Goal: Transaction & Acquisition: Purchase product/service

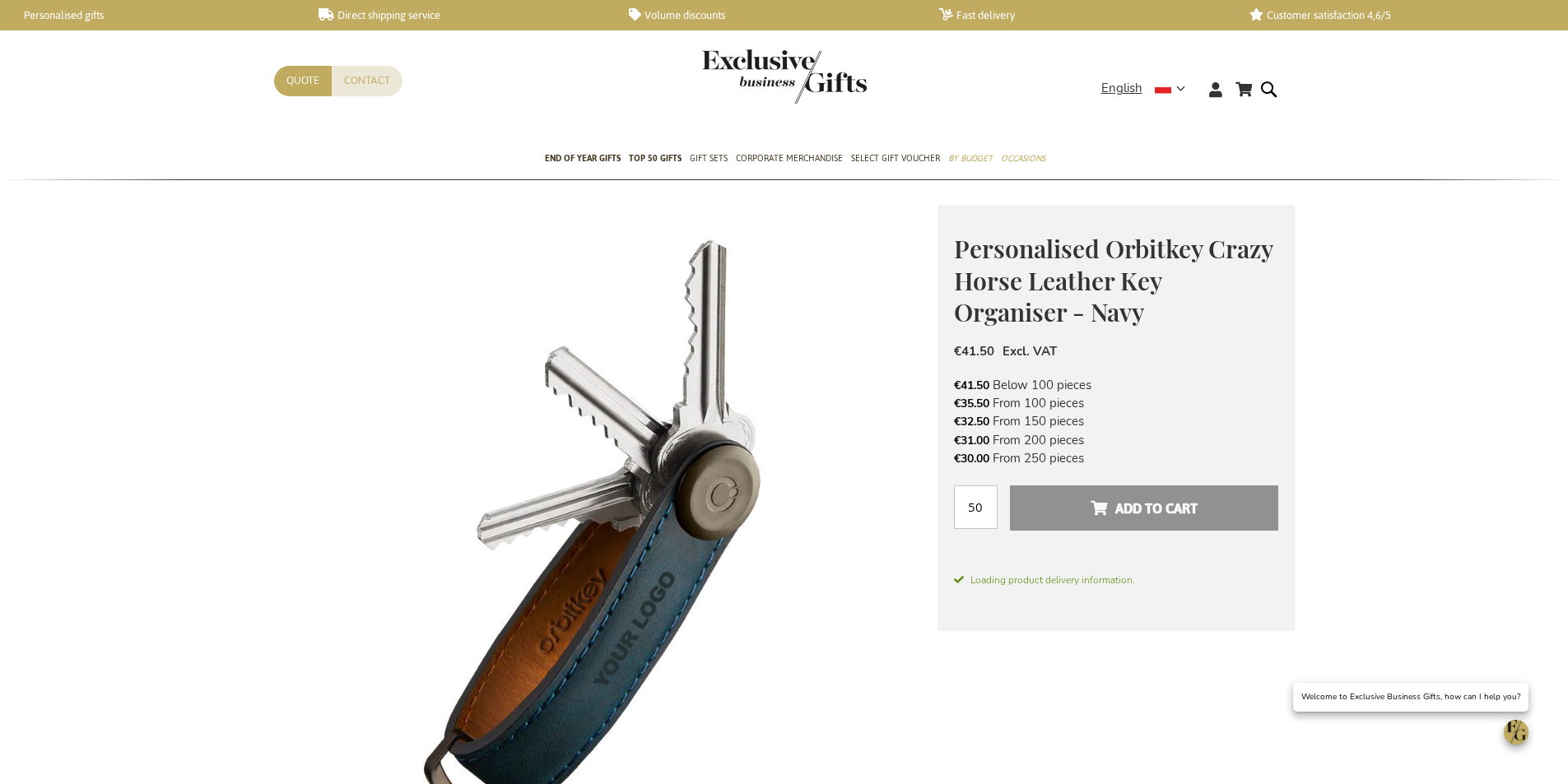
click at [616, 359] on img at bounding box center [605, 537] width 663 height 663
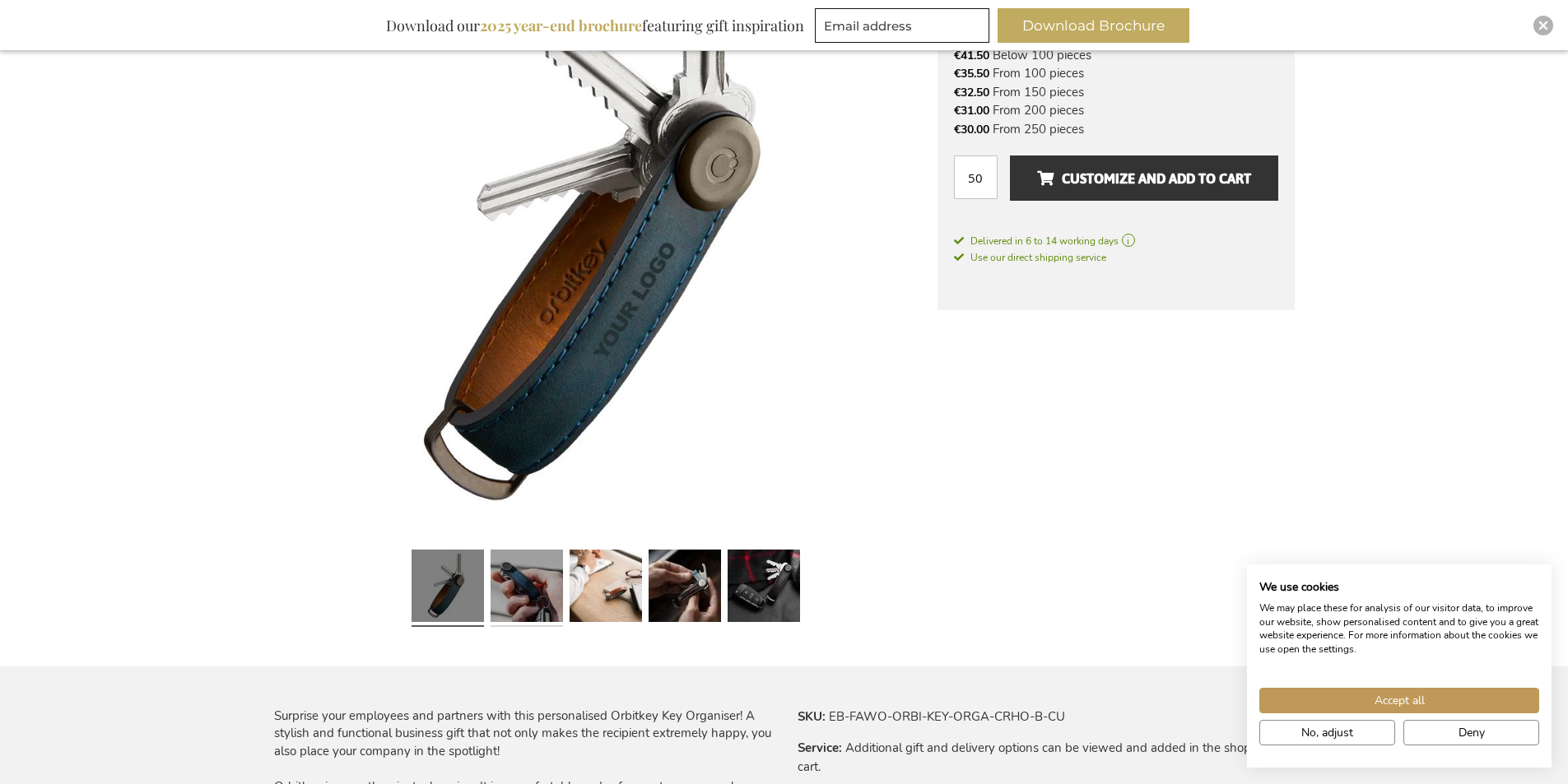
click at [511, 580] on link at bounding box center [527, 588] width 72 height 90
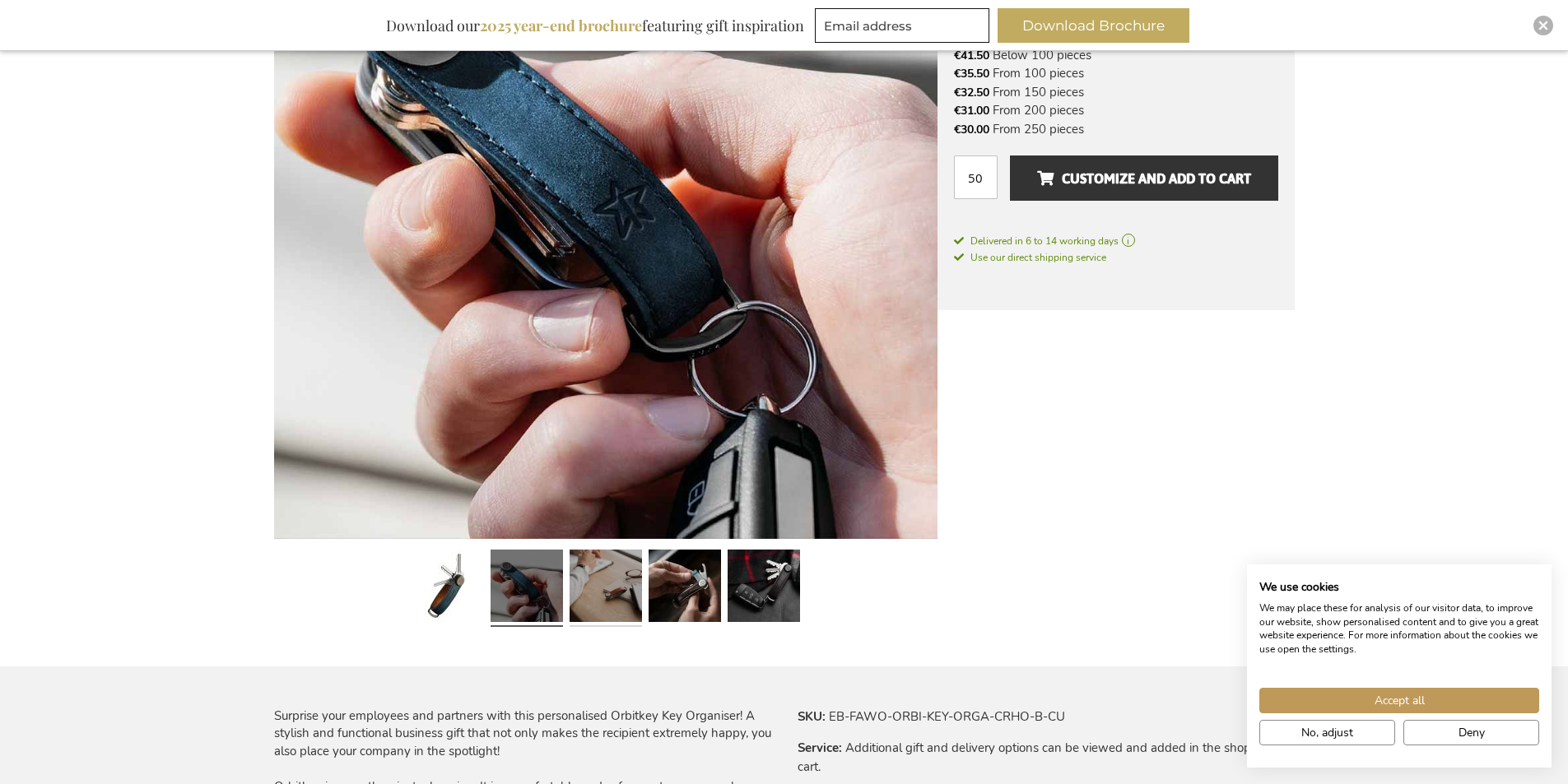
click at [618, 598] on link at bounding box center [605, 588] width 72 height 90
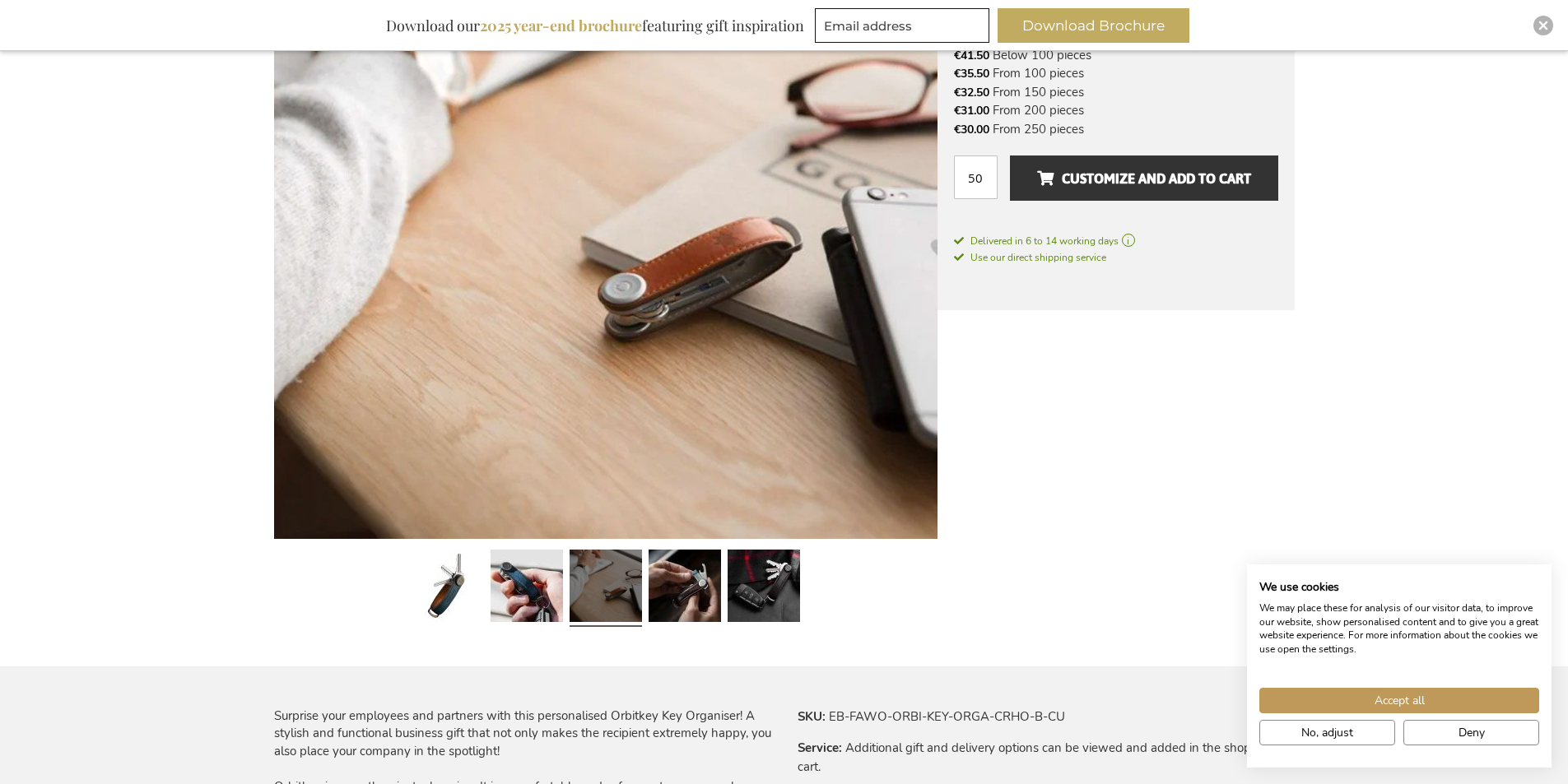
click at [569, 593] on link at bounding box center [605, 588] width 72 height 90
click at [529, 581] on link at bounding box center [527, 588] width 72 height 90
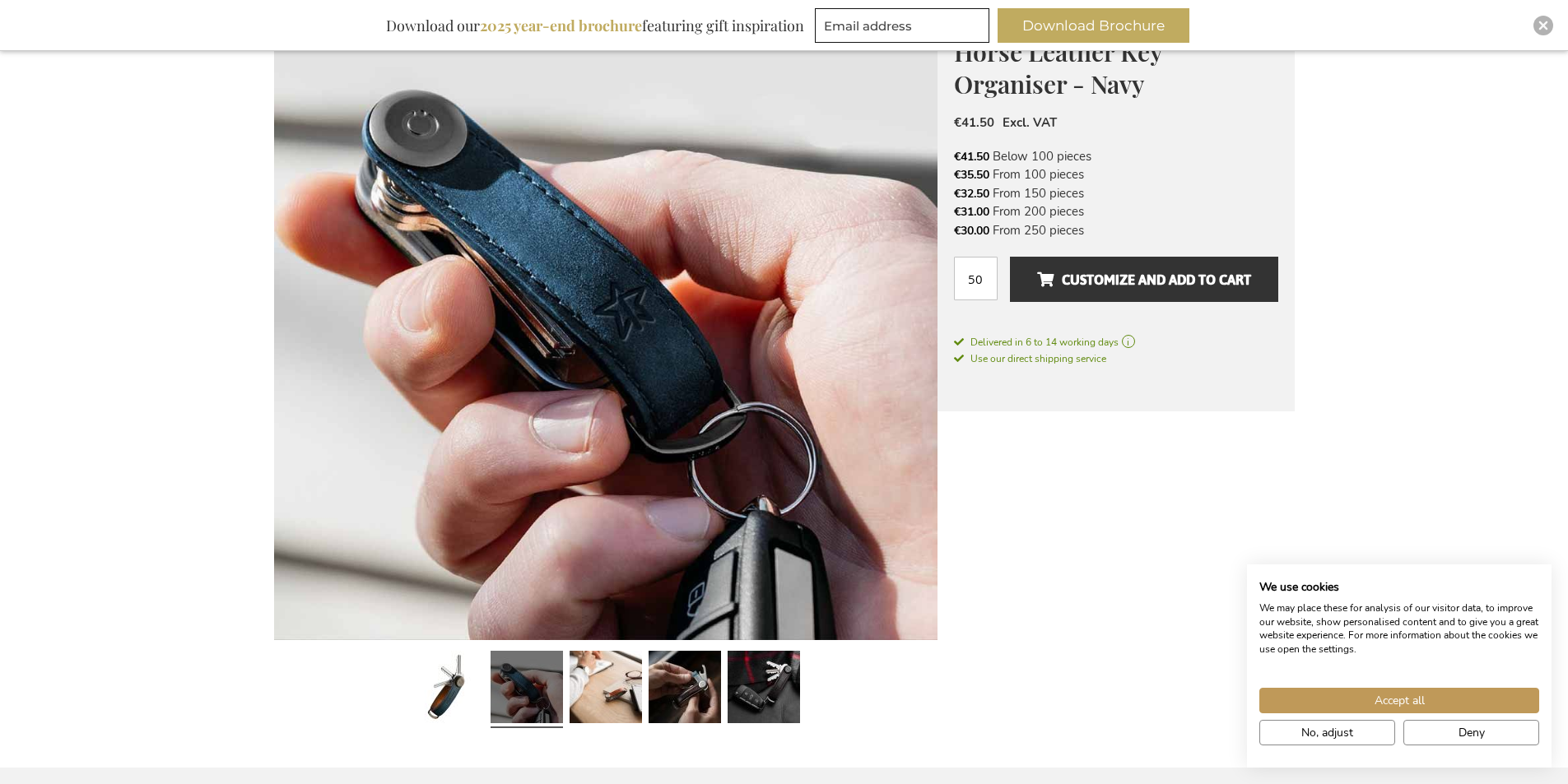
scroll to position [313, 0]
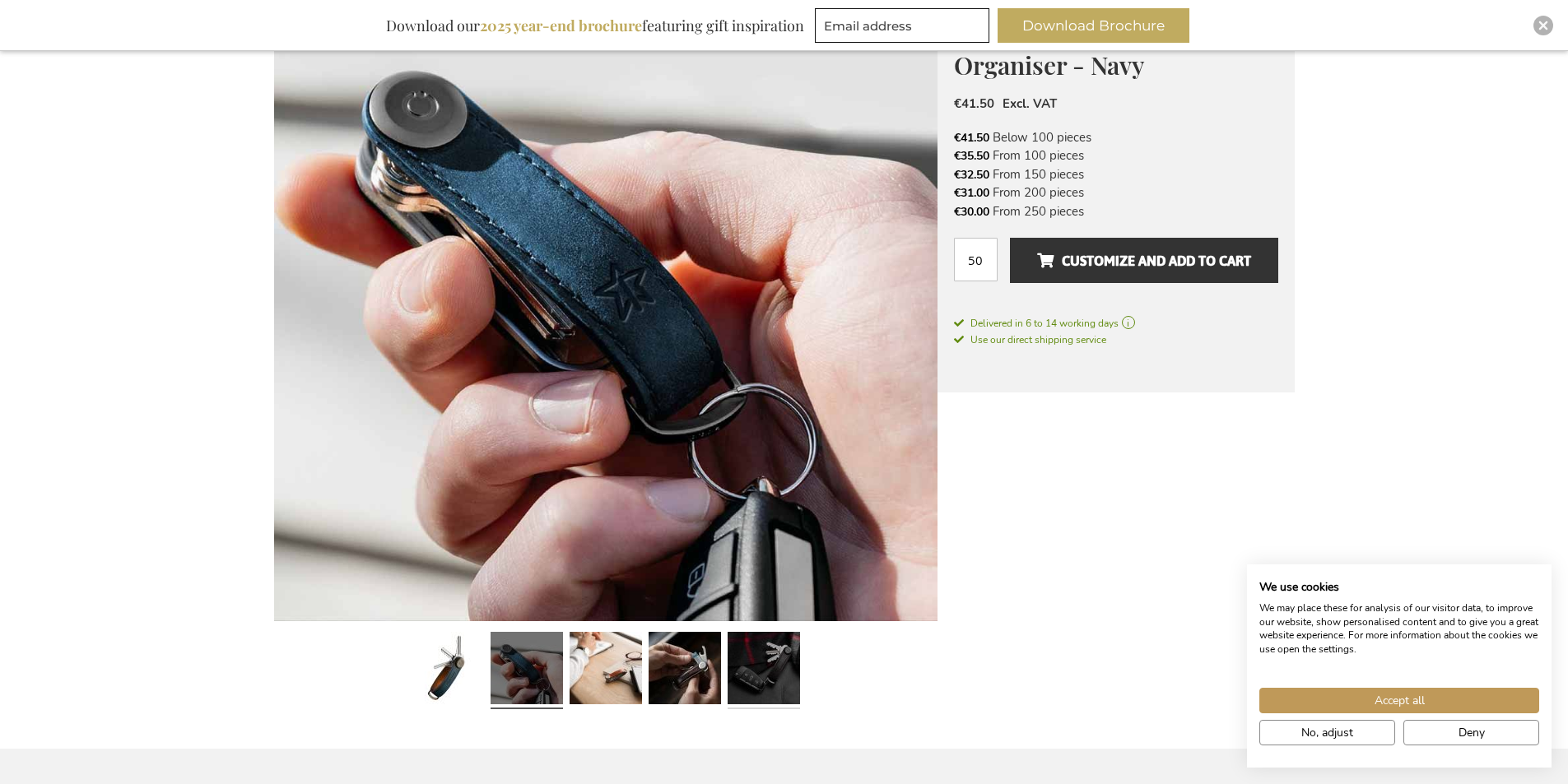
click at [797, 672] on link at bounding box center [763, 670] width 72 height 90
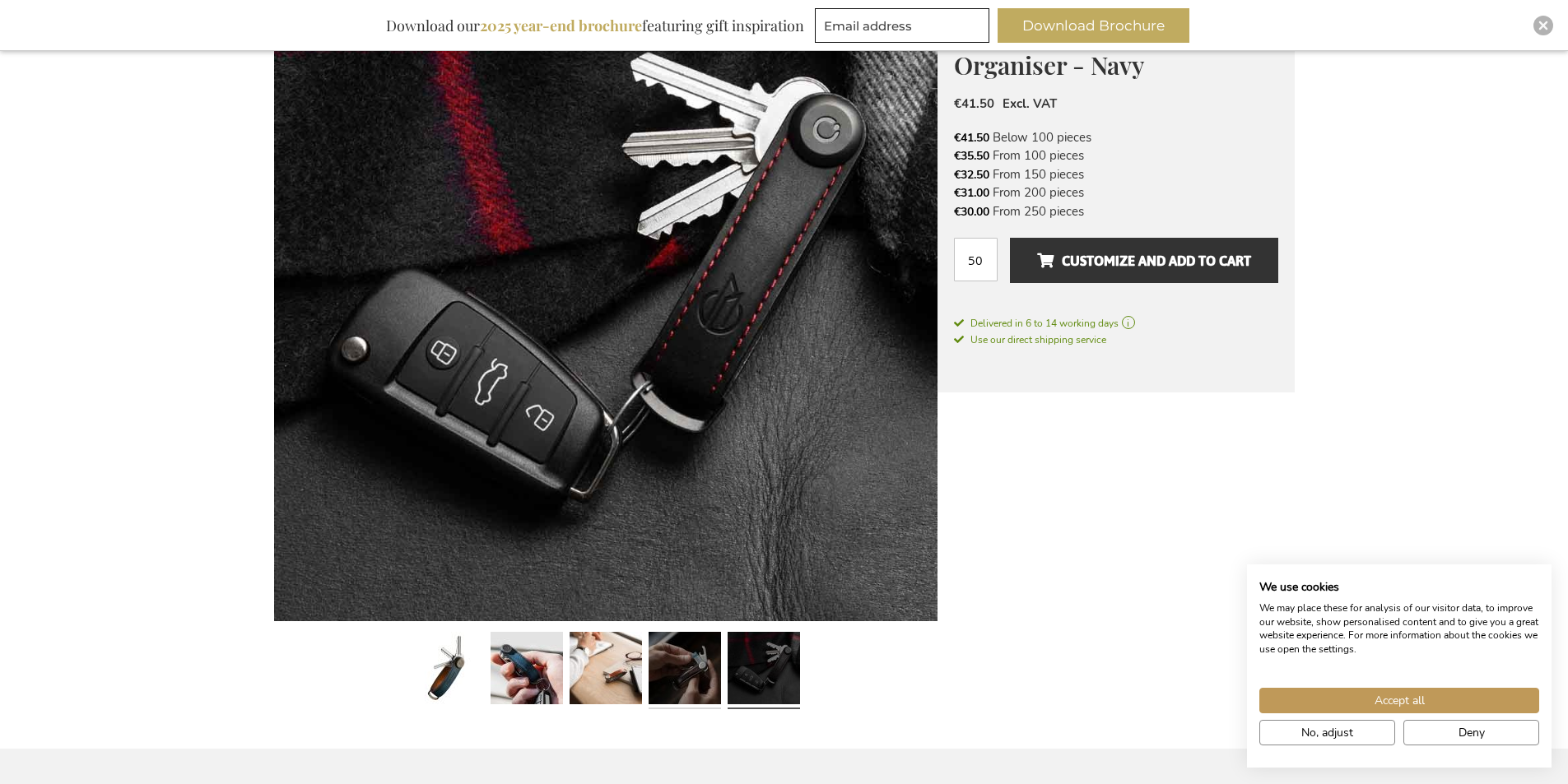
click at [686, 664] on link at bounding box center [685, 670] width 72 height 90
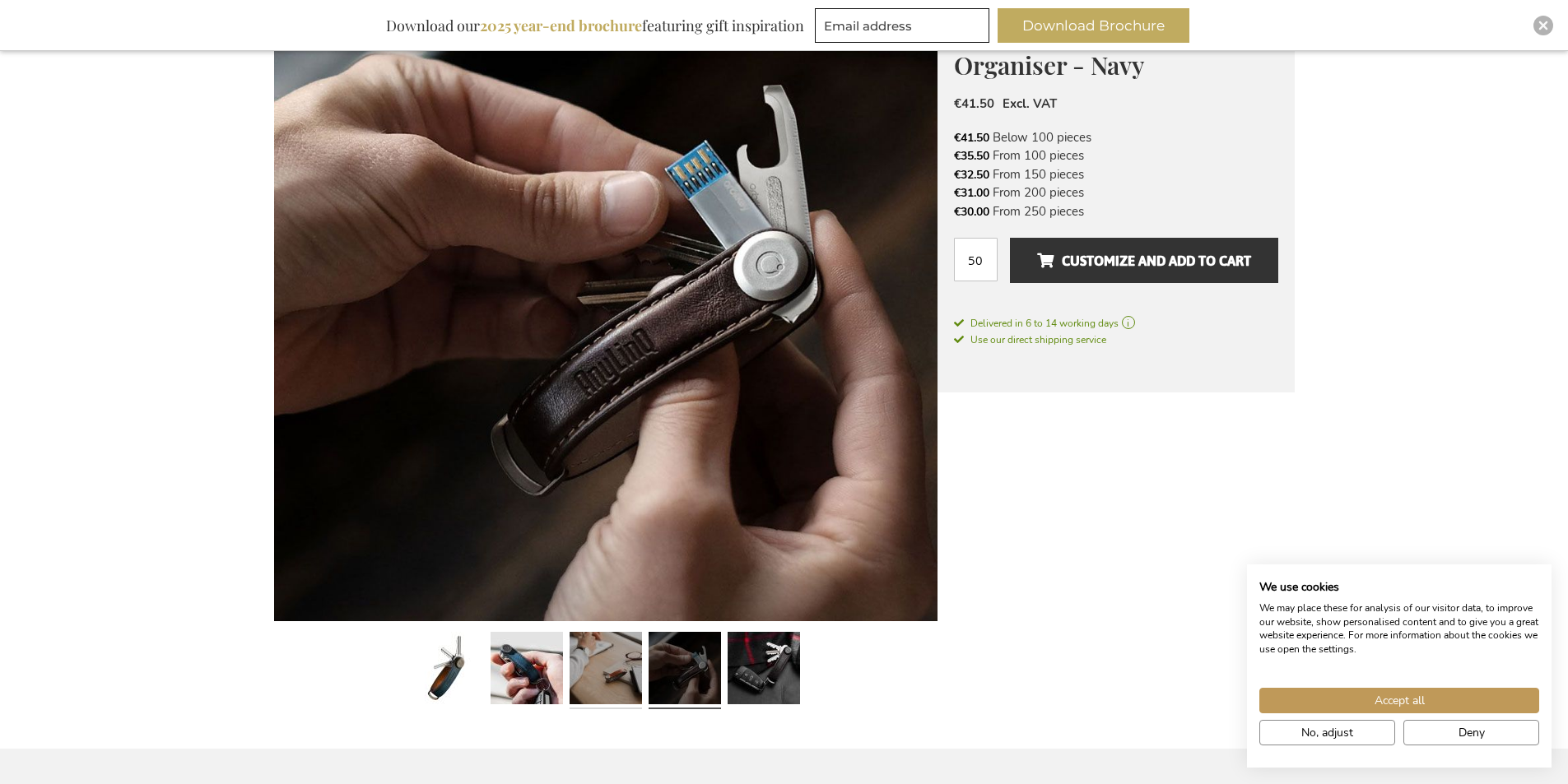
click at [611, 654] on link at bounding box center [605, 670] width 72 height 90
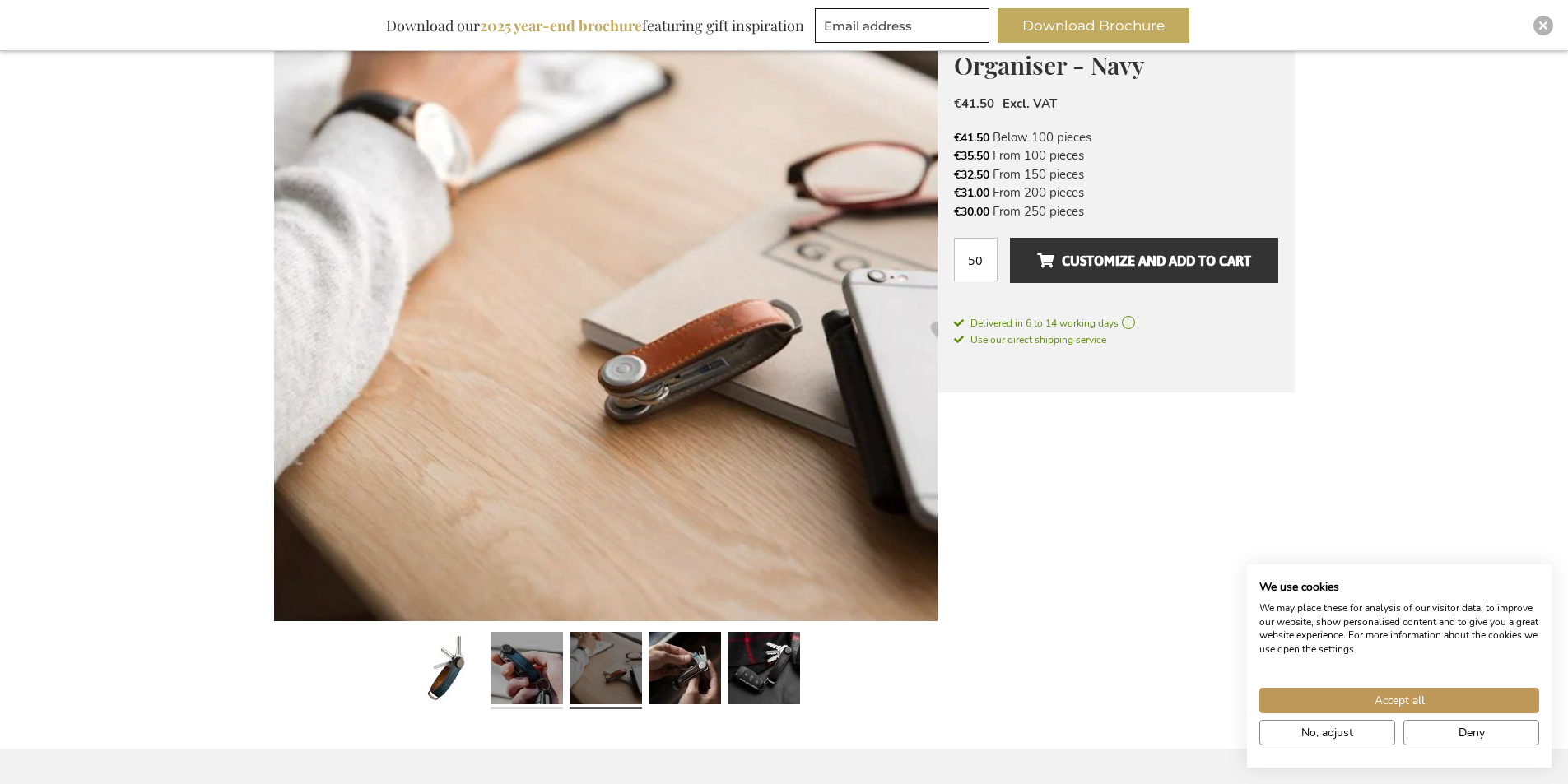
click at [549, 662] on link at bounding box center [527, 670] width 72 height 90
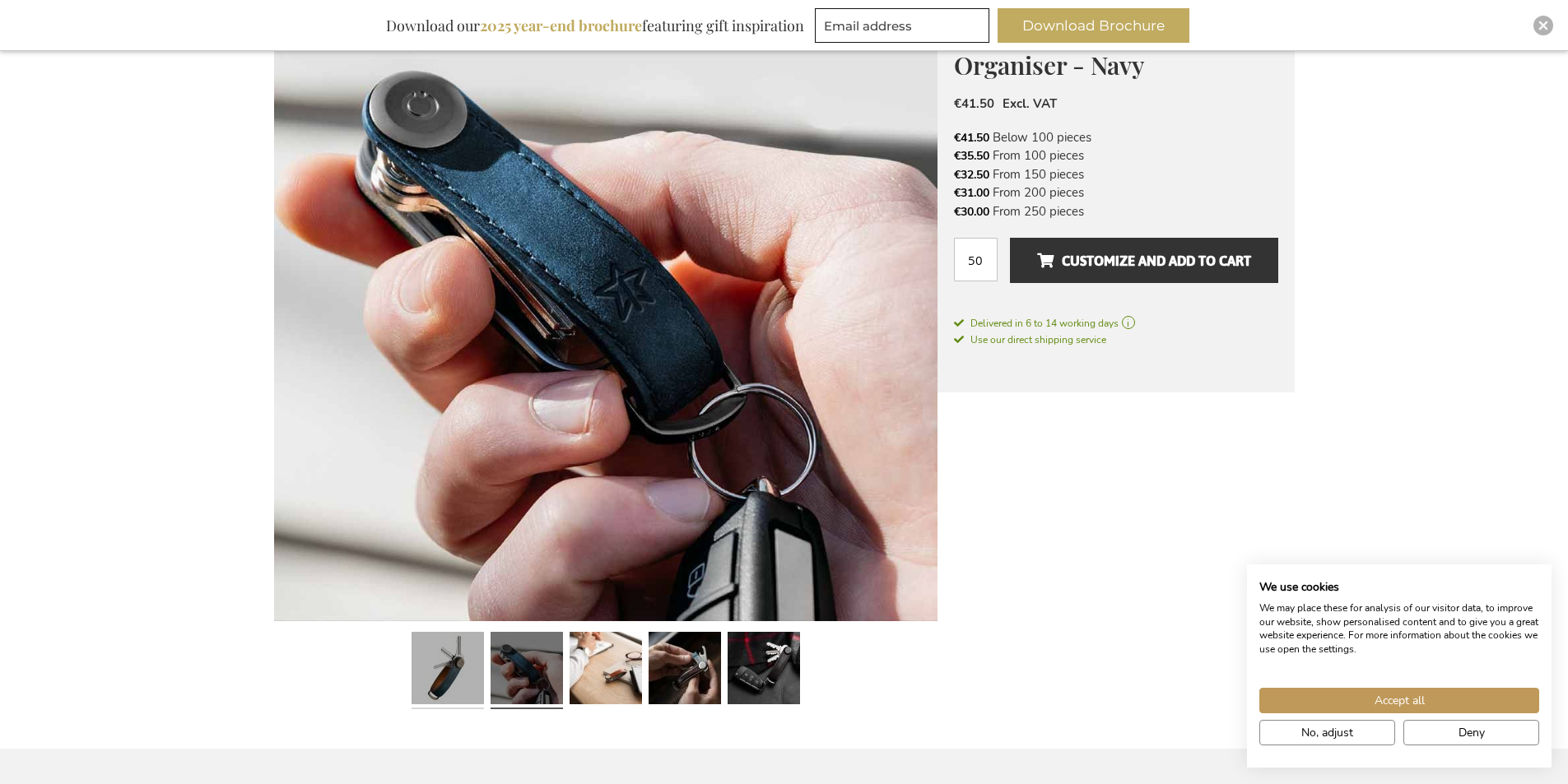
click at [457, 669] on link at bounding box center [448, 670] width 72 height 90
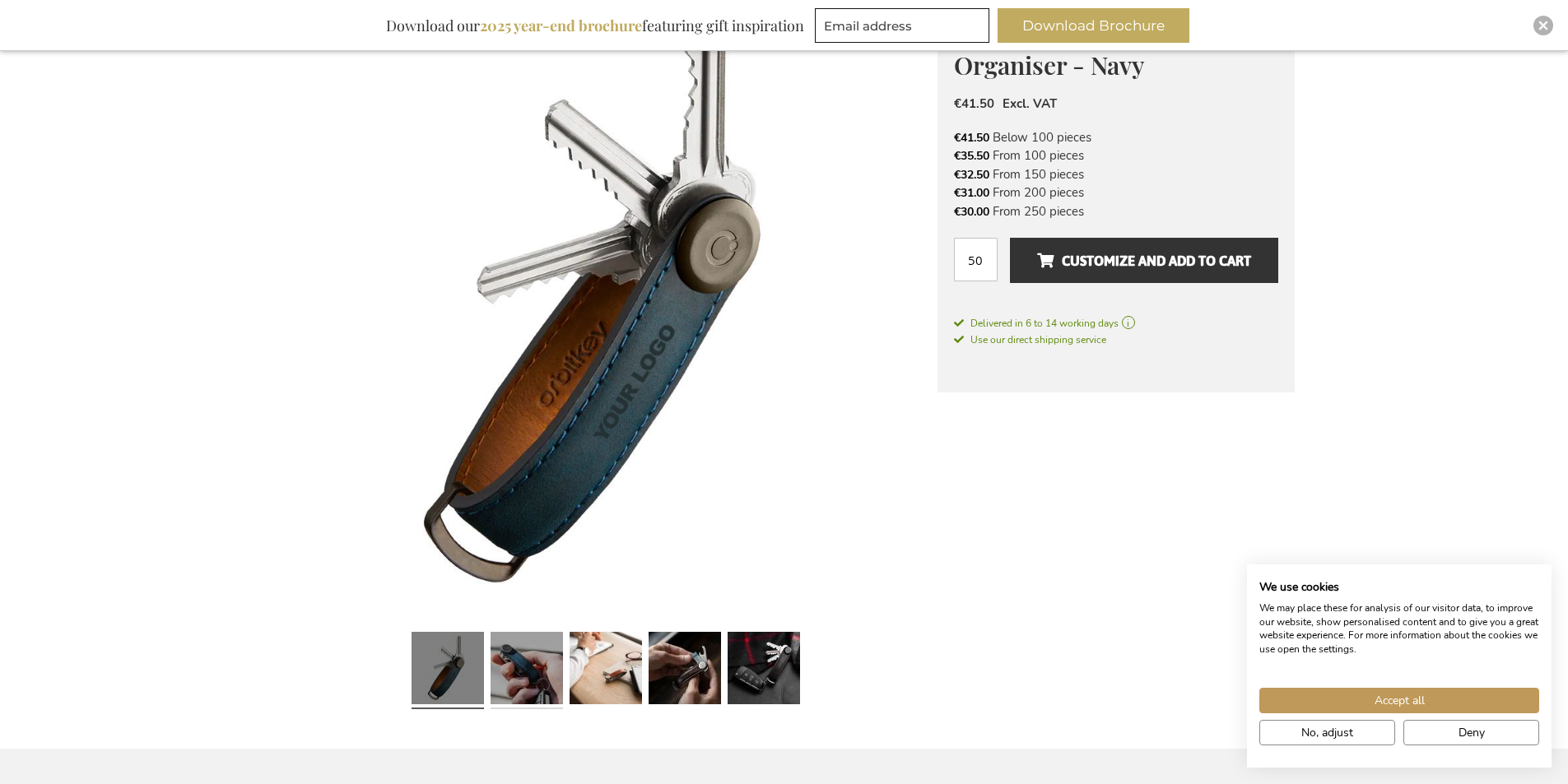
click at [538, 650] on link at bounding box center [527, 670] width 72 height 90
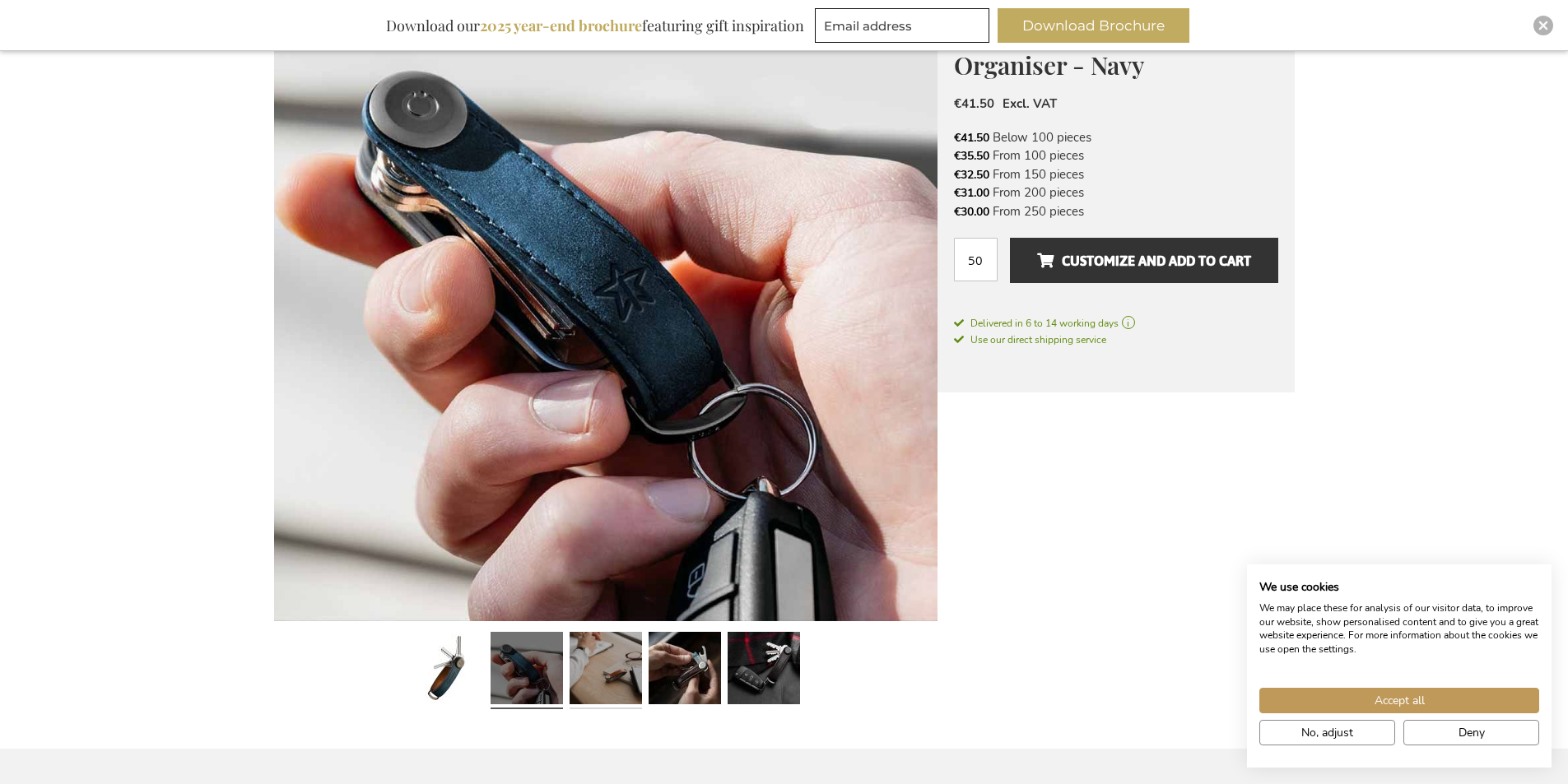
click at [597, 661] on link at bounding box center [605, 670] width 72 height 90
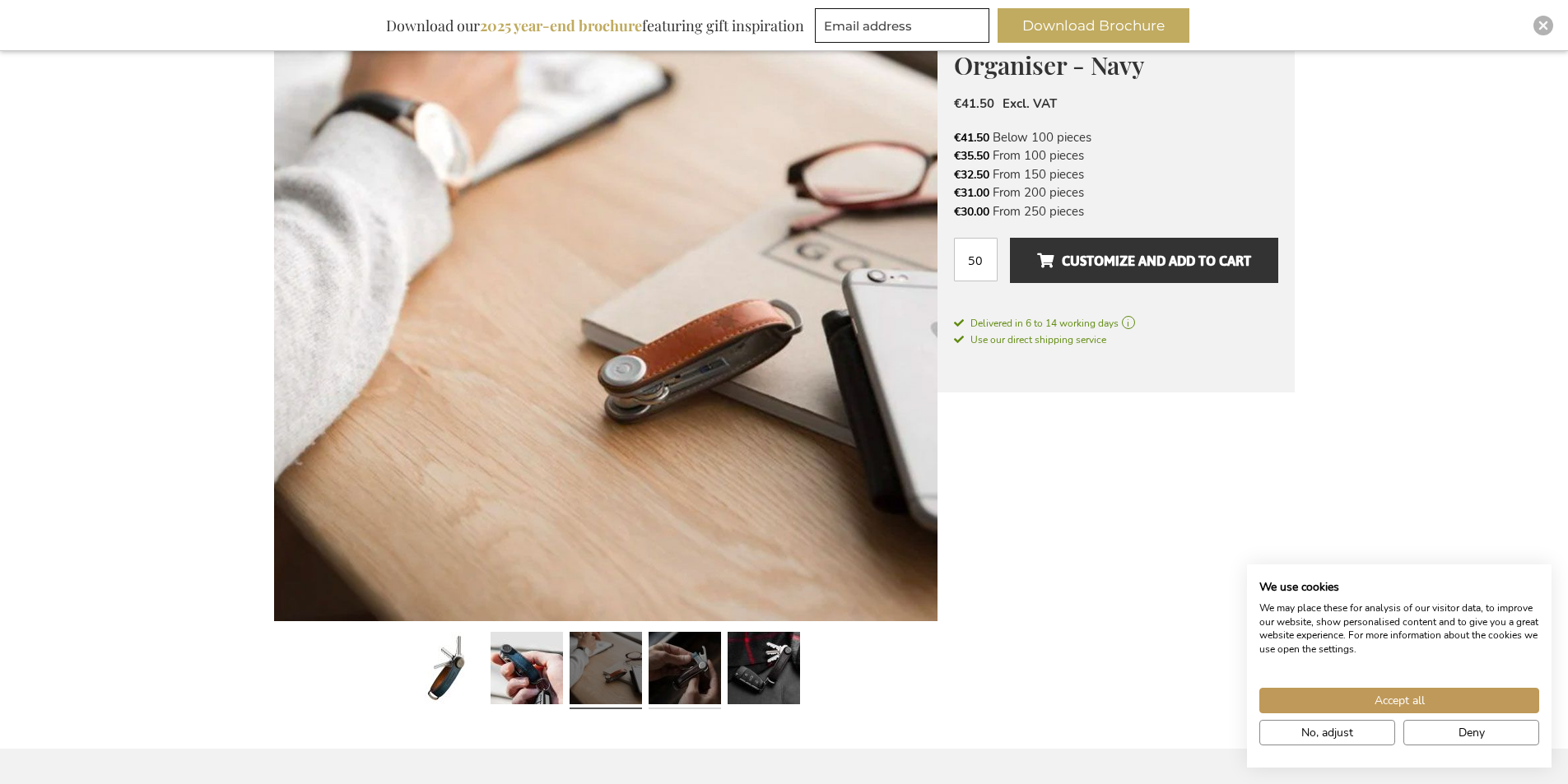
click at [705, 667] on link at bounding box center [685, 670] width 72 height 90
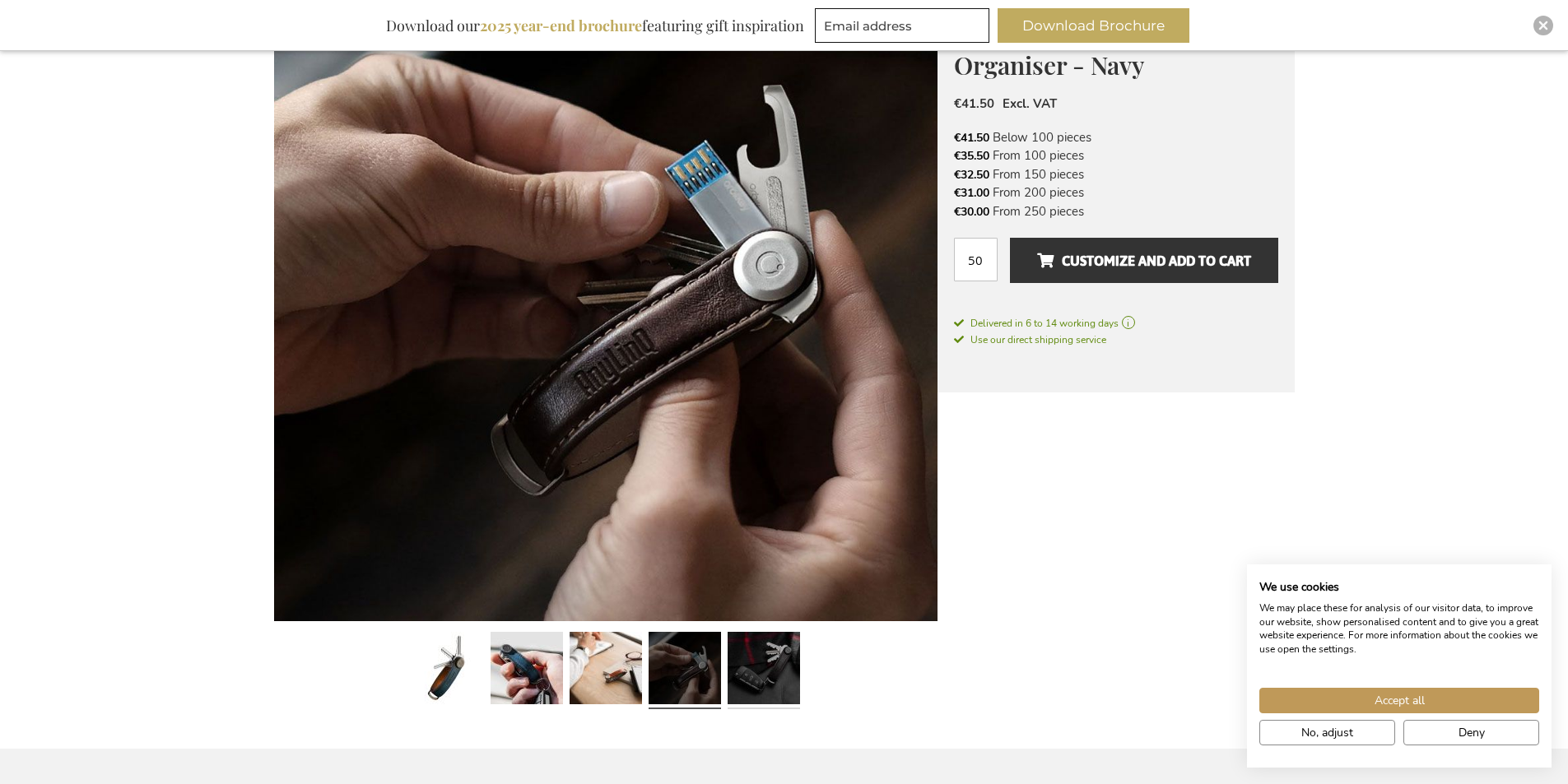
click at [756, 669] on link at bounding box center [763, 670] width 72 height 90
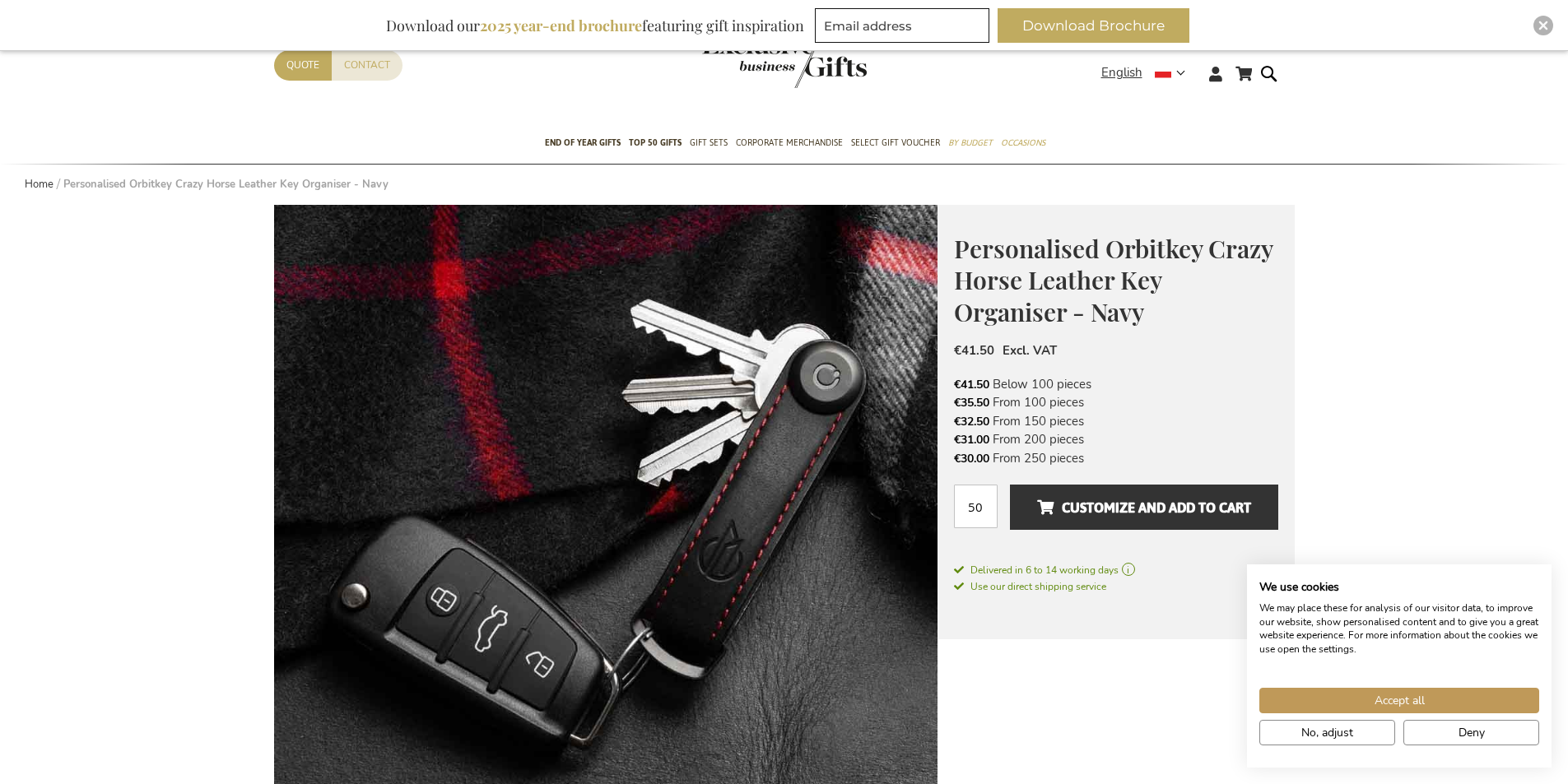
scroll to position [149, 0]
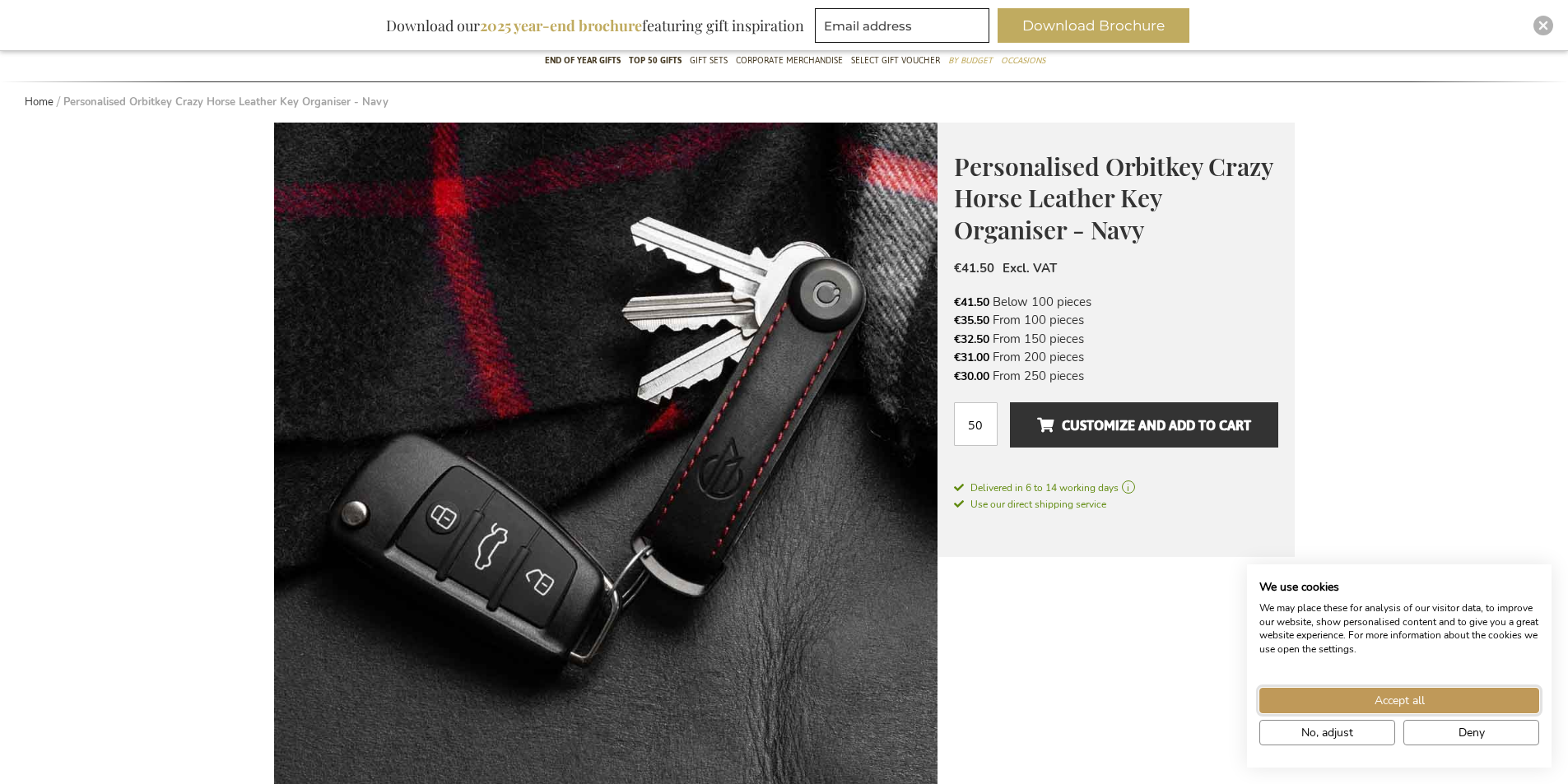
drag, startPoint x: 1452, startPoint y: 705, endPoint x: 1451, endPoint y: 647, distance: 58.0
click at [1452, 706] on button "Accept all" at bounding box center [1399, 701] width 280 height 25
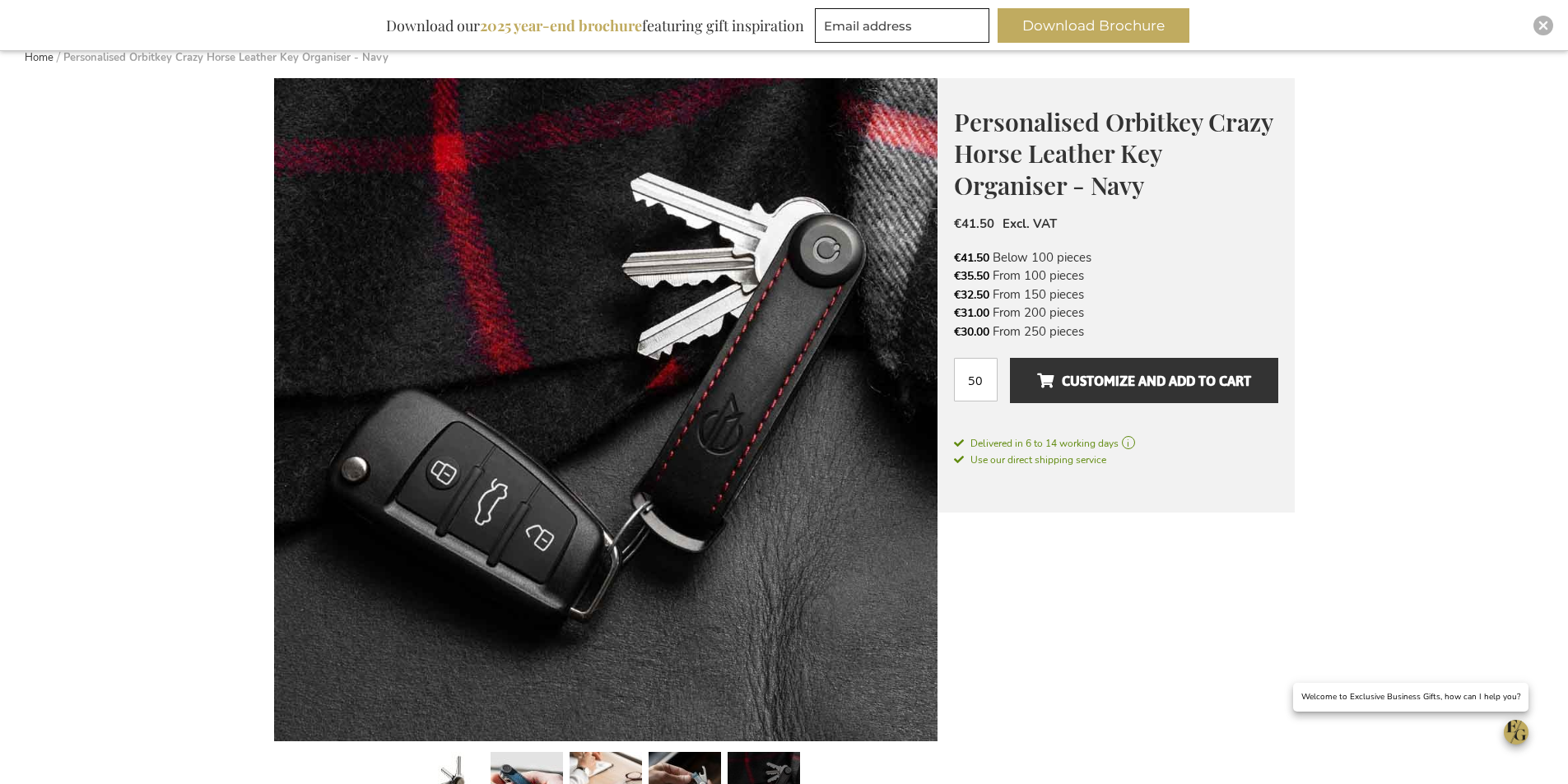
scroll to position [231, 0]
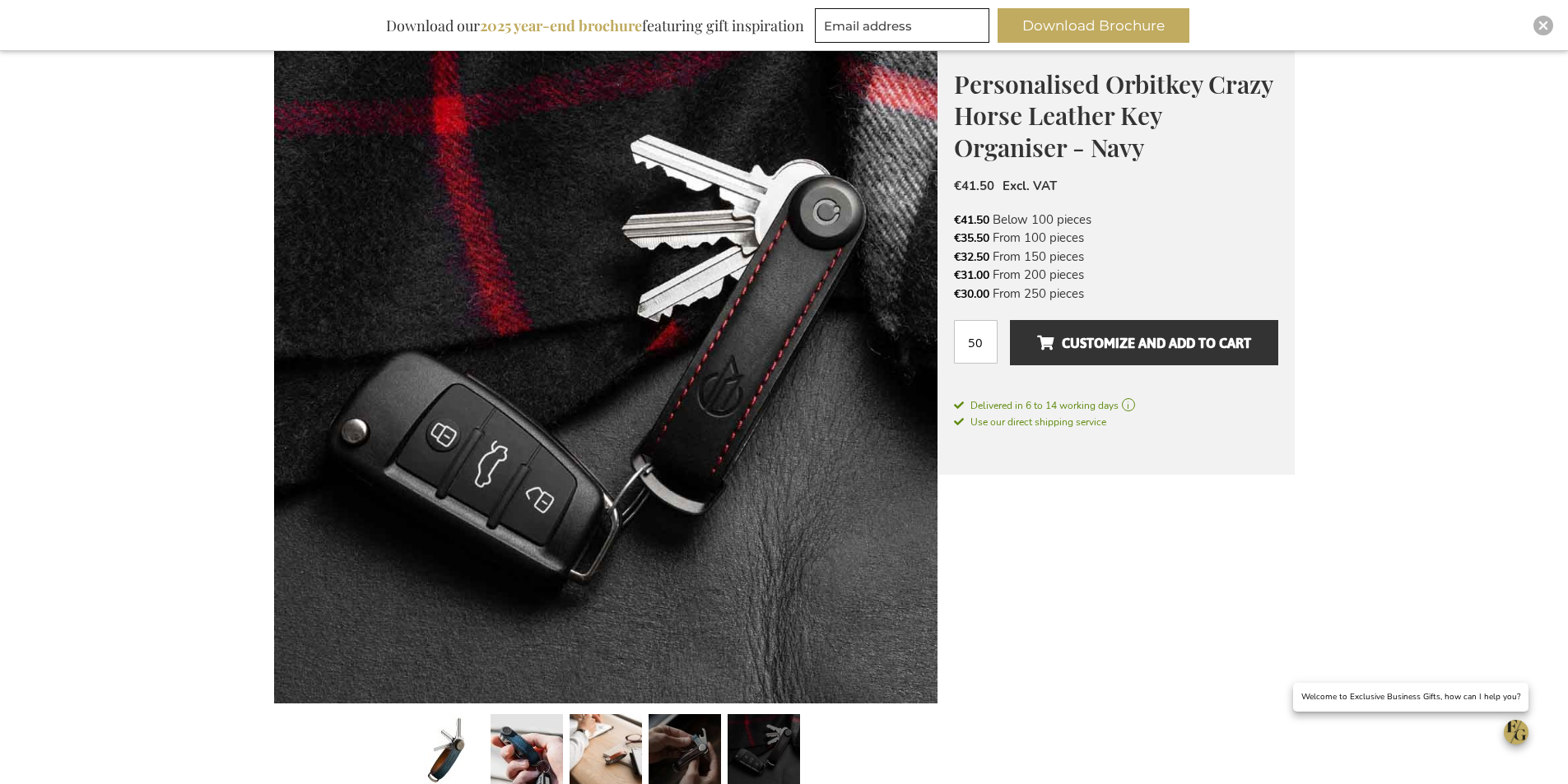
click at [683, 742] on link at bounding box center [685, 753] width 72 height 90
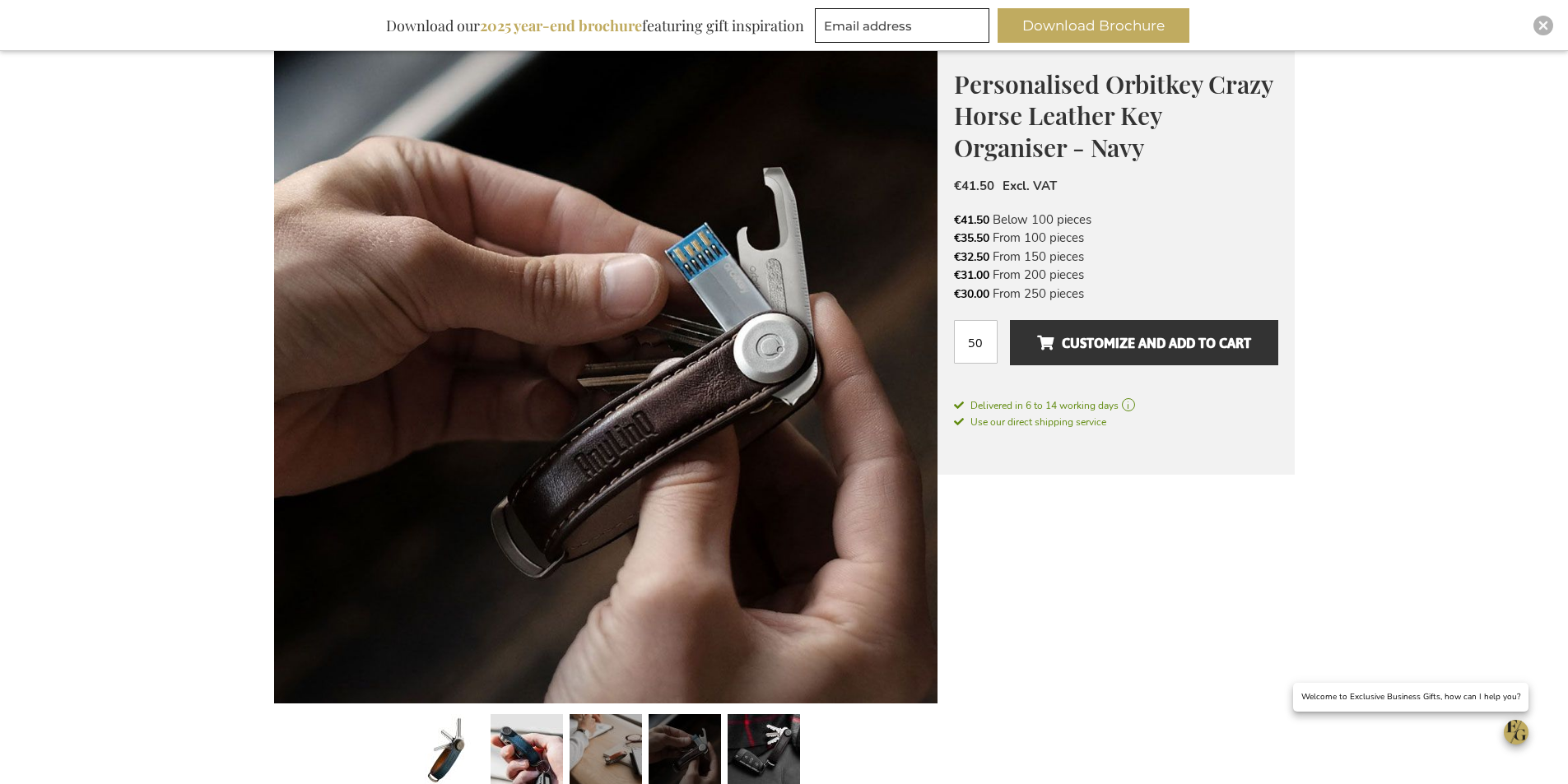
click at [629, 738] on link at bounding box center [605, 753] width 72 height 90
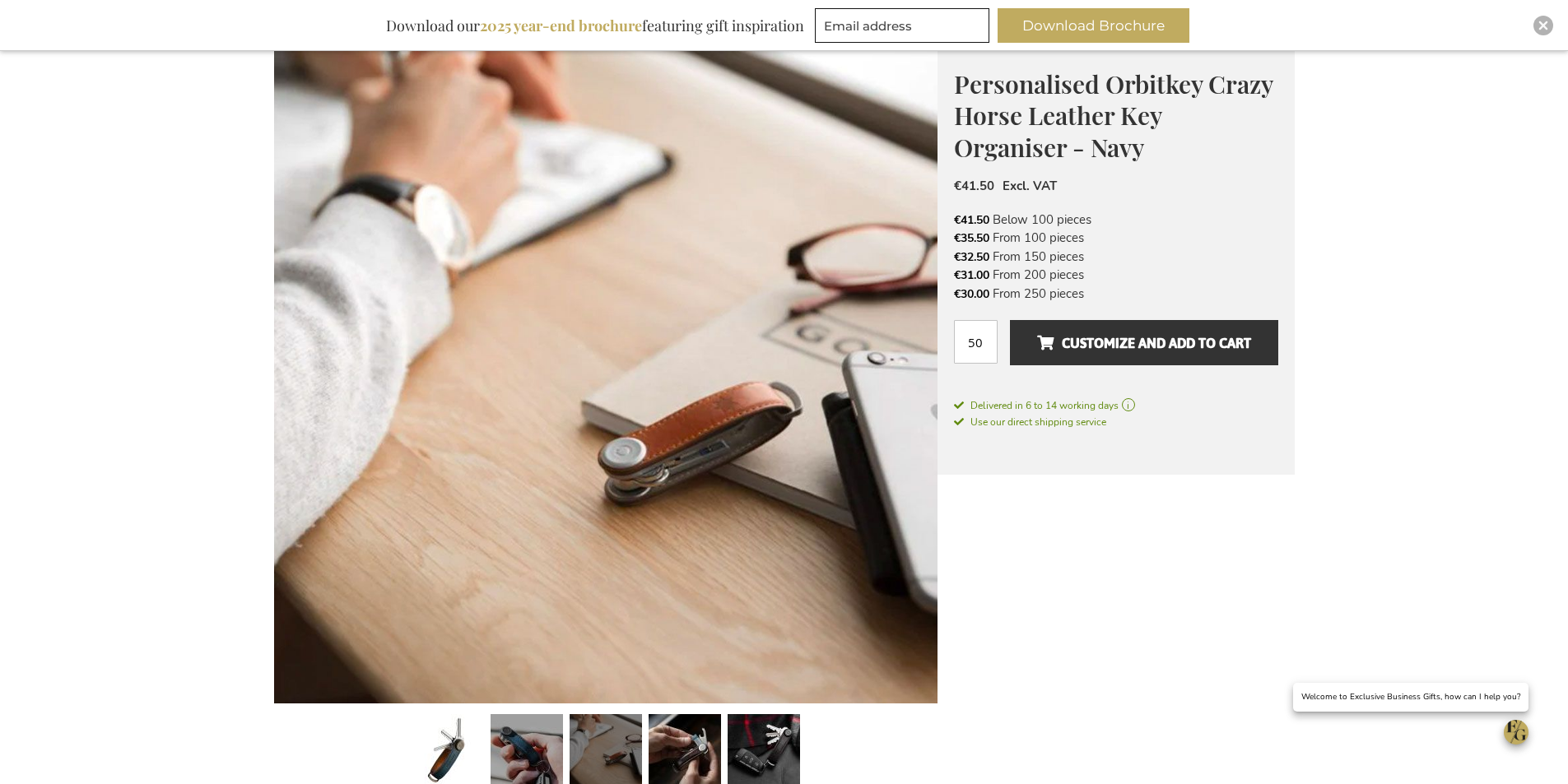
click at [548, 748] on link at bounding box center [527, 753] width 72 height 90
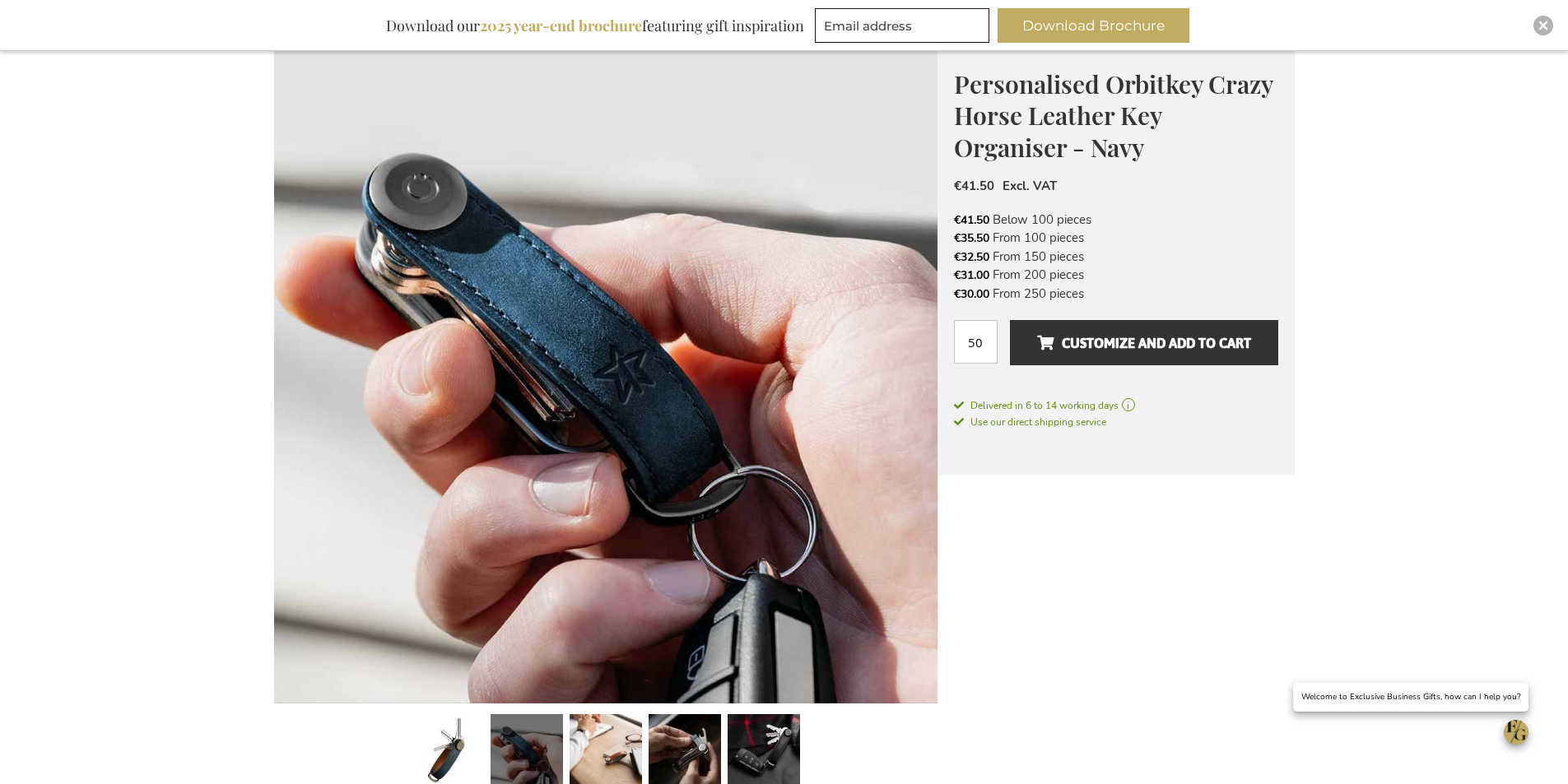
drag, startPoint x: 946, startPoint y: 296, endPoint x: 1097, endPoint y: 298, distance: 151.0
click at [1097, 298] on div "Personalised Orbitkey Crazy Horse Leather Key Organiser - Navy Orbitkey is an A…" at bounding box center [1115, 257] width 357 height 434
click at [1129, 285] on li "€30.00 From 250 pieces" at bounding box center [1115, 294] width 324 height 18
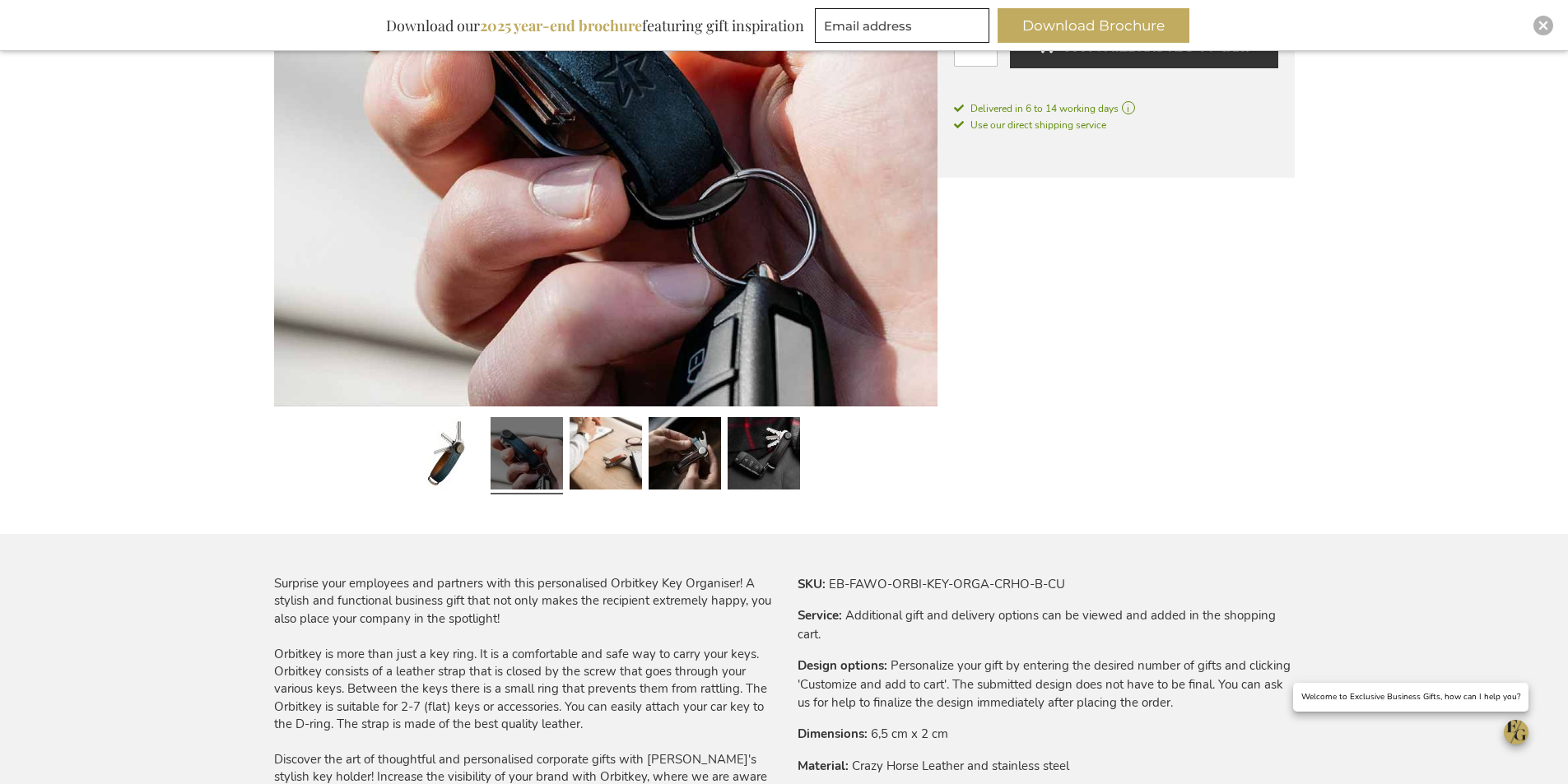
scroll to position [313, 0]
